Goal: Obtain resource: Obtain resource

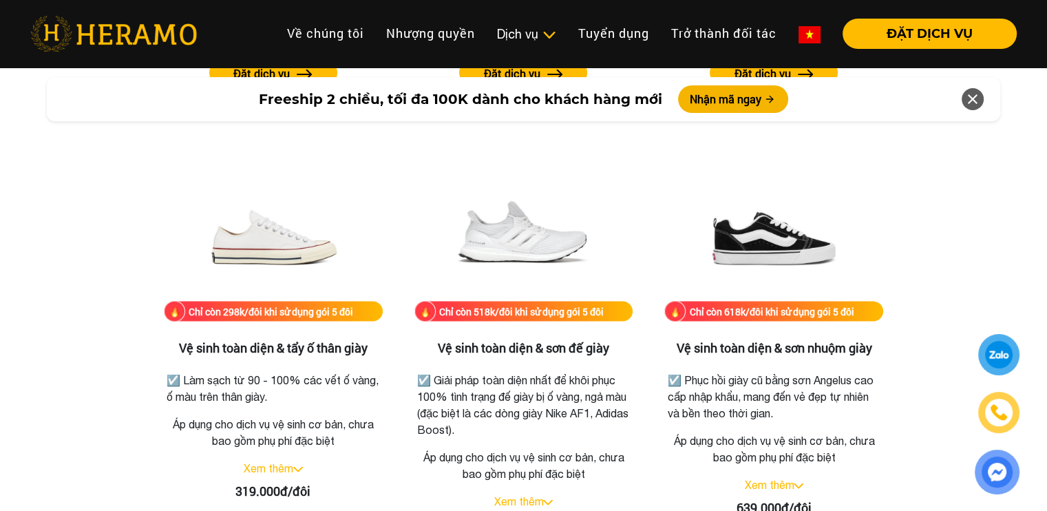
scroll to position [2698, 0]
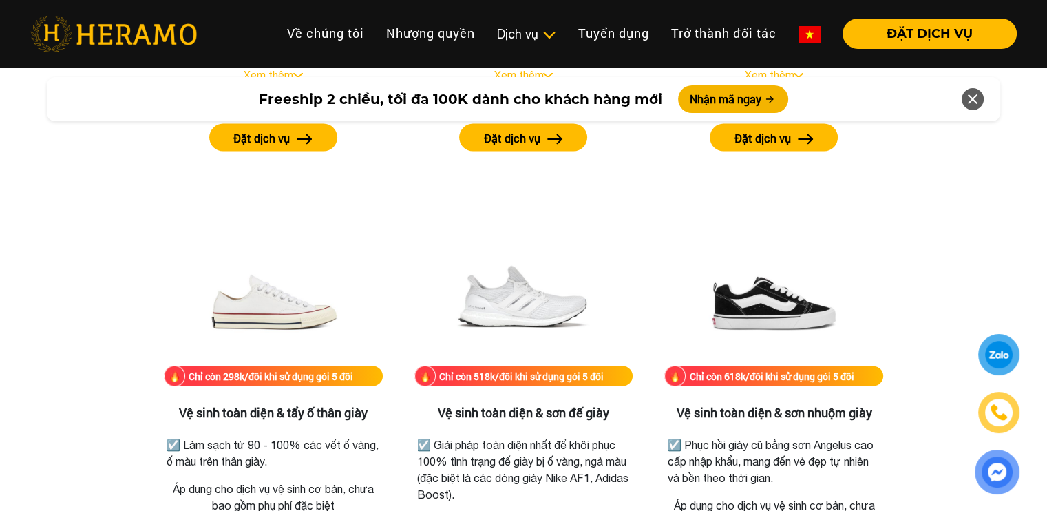
click at [985, 341] on div at bounding box center [999, 355] width 38 height 38
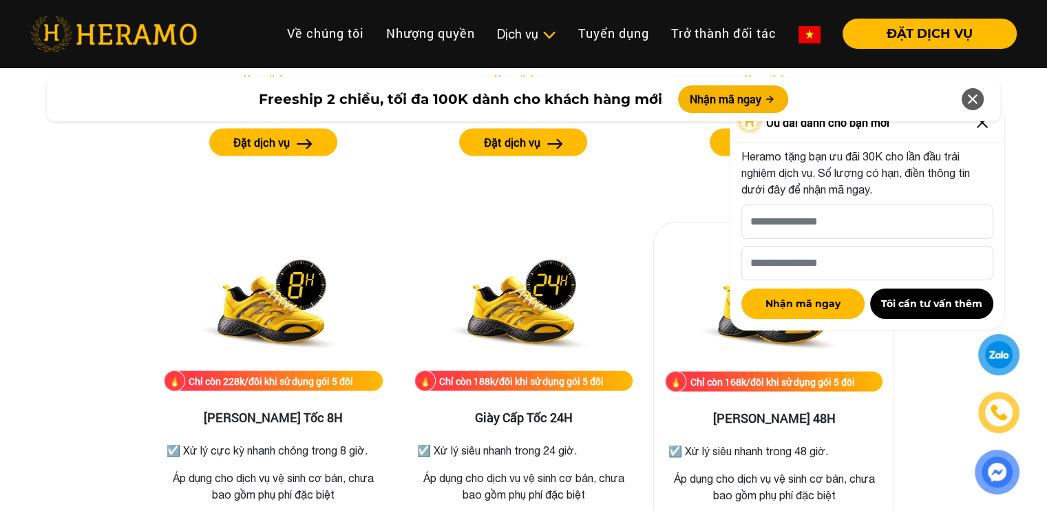
scroll to position [2229, 0]
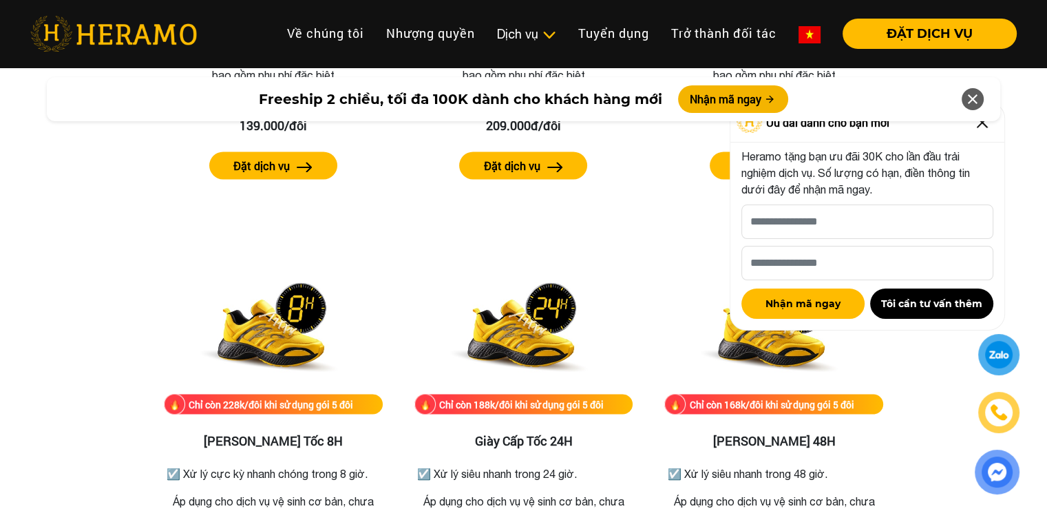
click at [984, 129] on div "Freeship 2 chiều, tối đa 100K dành cho khách hàng mới Nhận mã ngay" at bounding box center [523, 99] width 1047 height 61
click at [984, 123] on div "Freeship 2 chiều, tối đa 100K dành cho khách hàng mới Nhận mã ngay" at bounding box center [523, 99] width 1047 height 61
click at [975, 96] on icon at bounding box center [972, 99] width 17 height 25
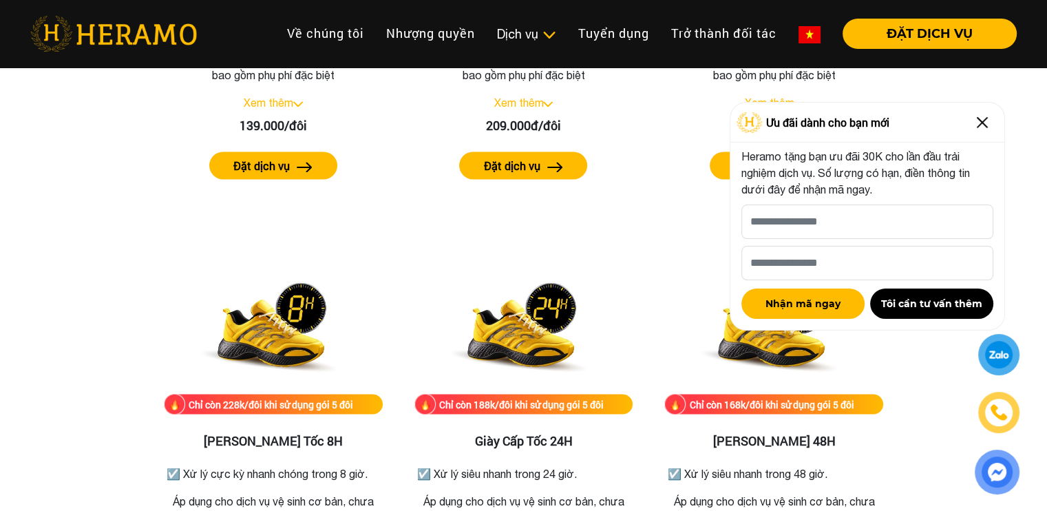
click at [983, 120] on img at bounding box center [982, 123] width 22 height 22
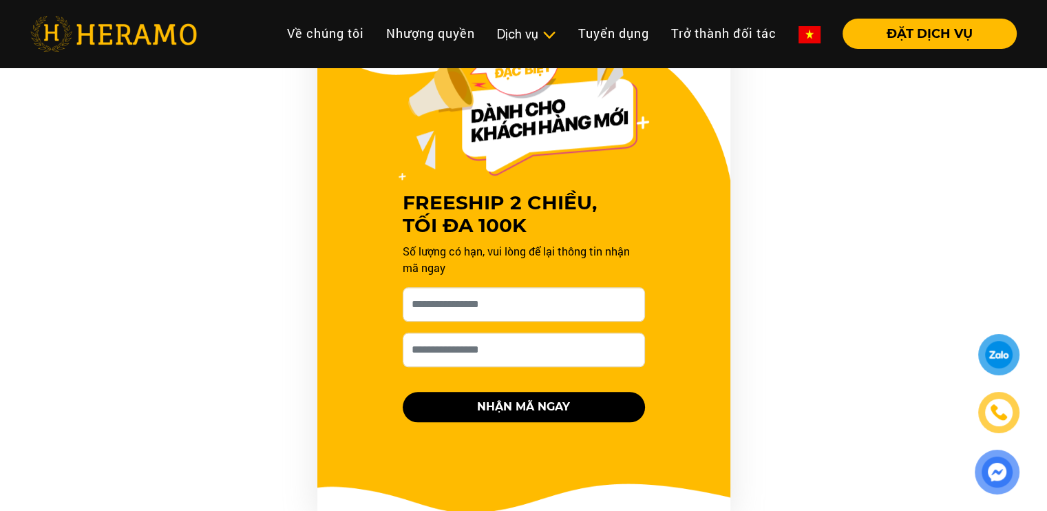
scroll to position [1367, 0]
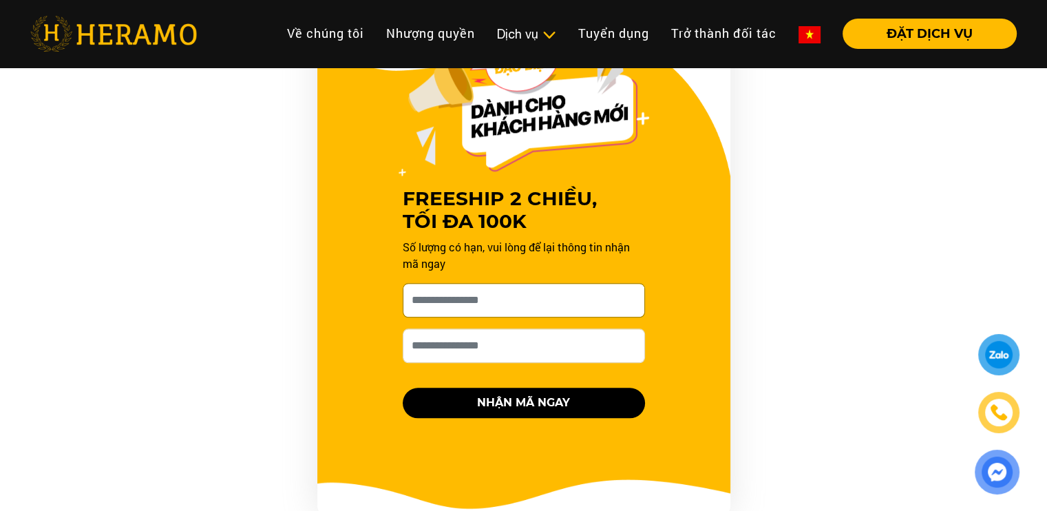
click at [589, 304] on input "[PERSON_NAME] xin tên của bạn nhé *" at bounding box center [524, 300] width 242 height 34
type input "**********"
click at [527, 343] on input "Số điện thoại HERAMO có thể liên hệ là *" at bounding box center [524, 345] width 242 height 34
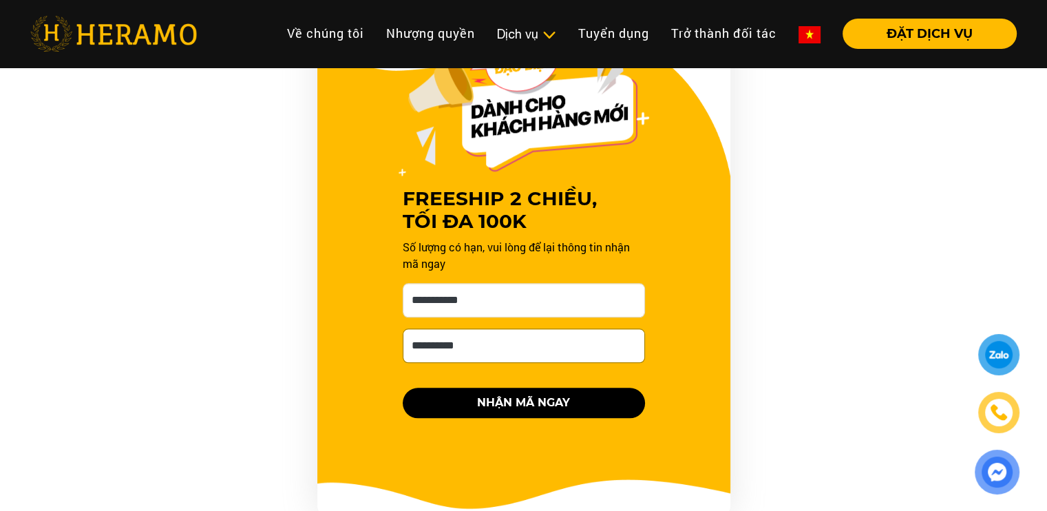
type input "**********"
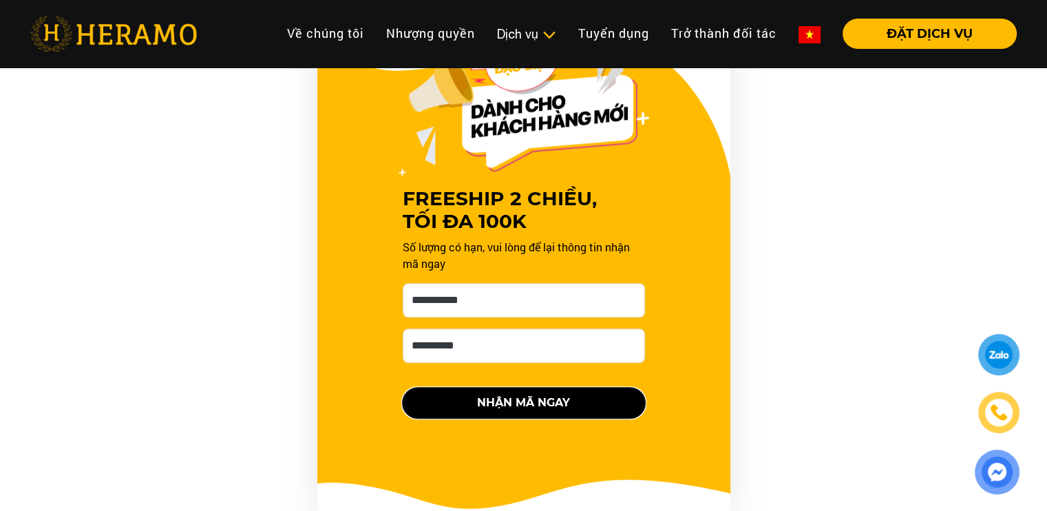
click at [531, 396] on button "NHẬN MÃ NGAY" at bounding box center [524, 403] width 242 height 30
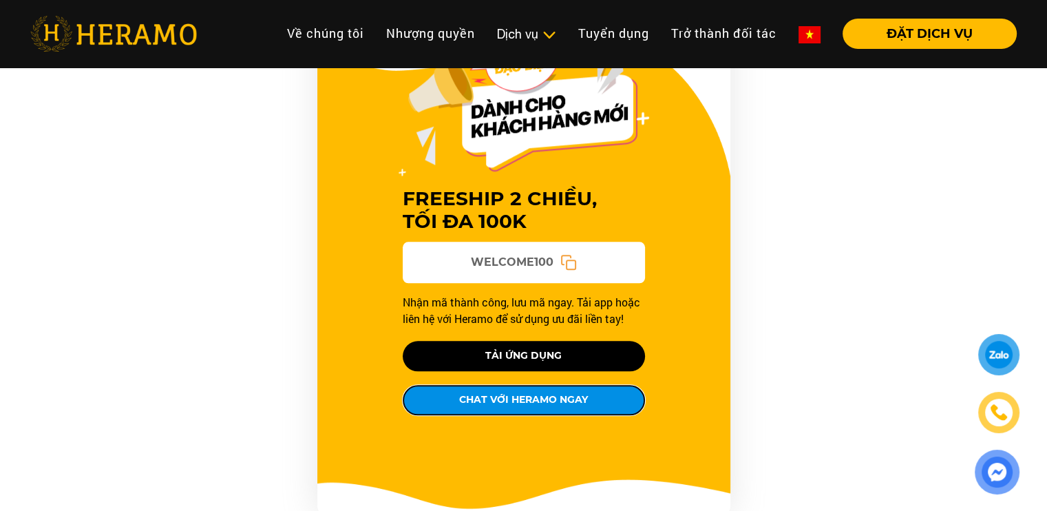
click at [544, 396] on button "CHAT VỚI HERAMO NGAY" at bounding box center [524, 400] width 242 height 30
